Goal: Task Accomplishment & Management: Manage account settings

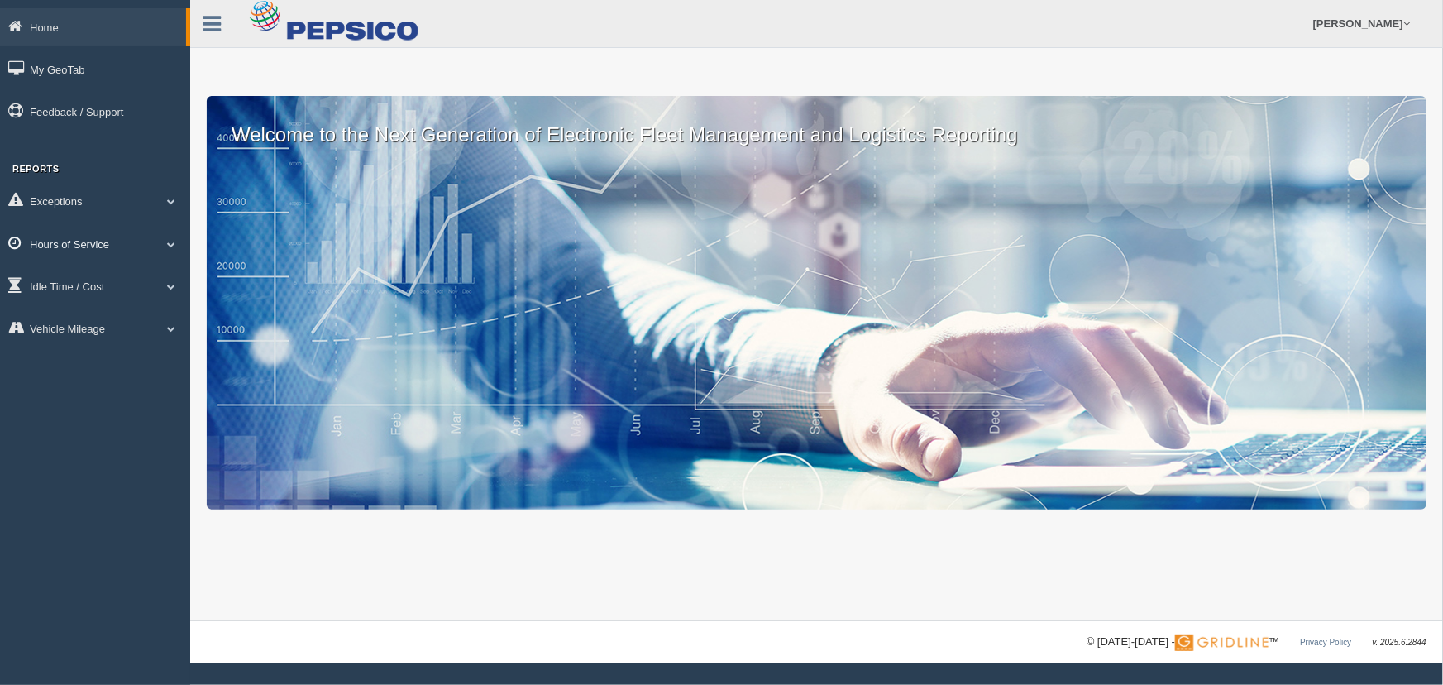
click at [174, 245] on span at bounding box center [170, 244] width 21 height 8
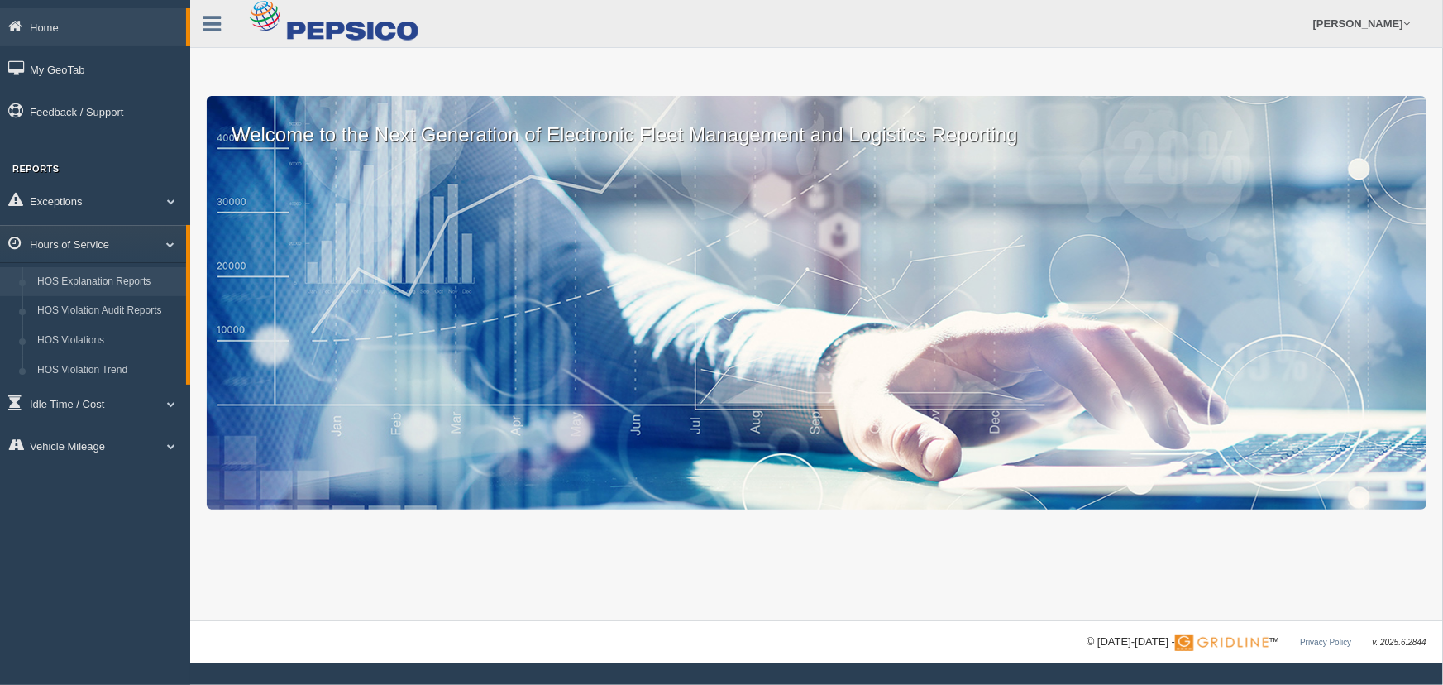
click at [159, 284] on link "HOS Explanation Reports" at bounding box center [108, 282] width 156 height 30
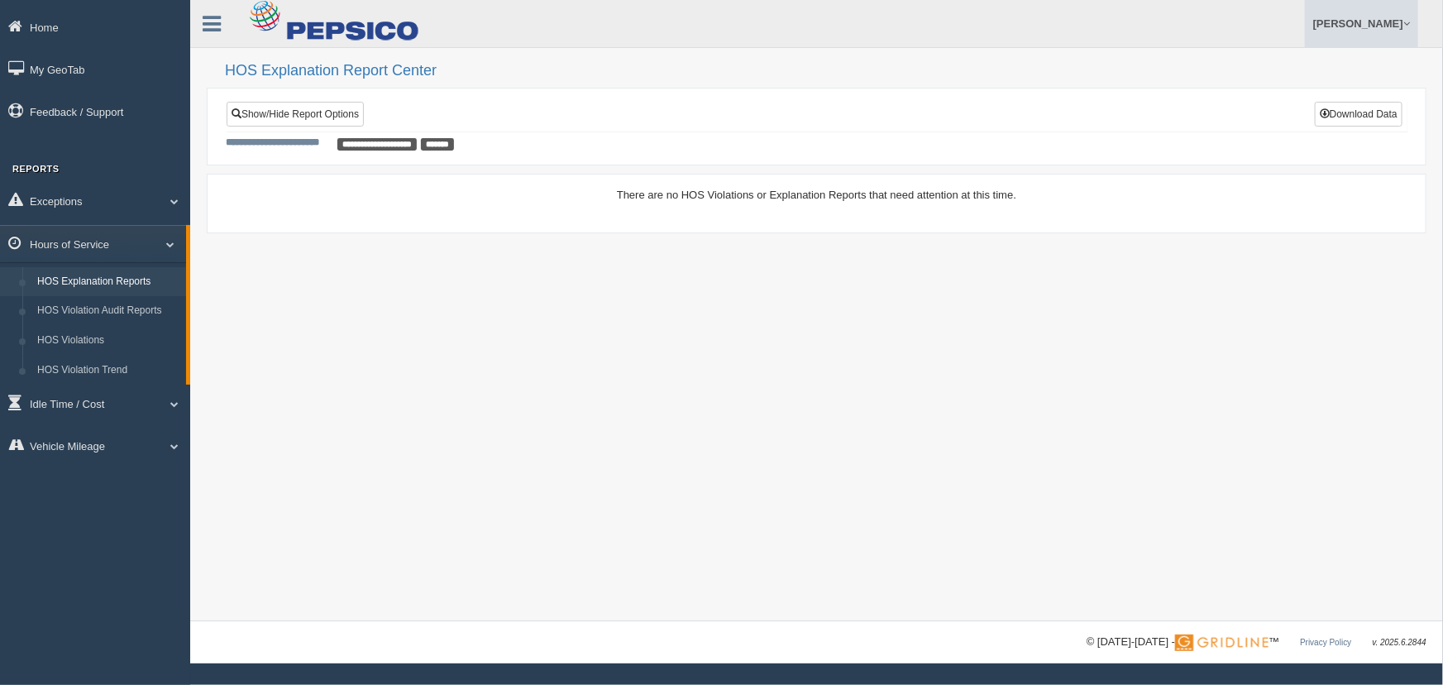
click at [1361, 20] on link "[PERSON_NAME]" at bounding box center [1361, 23] width 113 height 47
click at [1302, 105] on link "Log Off" at bounding box center [1327, 99] width 180 height 34
